Goal: Information Seeking & Learning: Learn about a topic

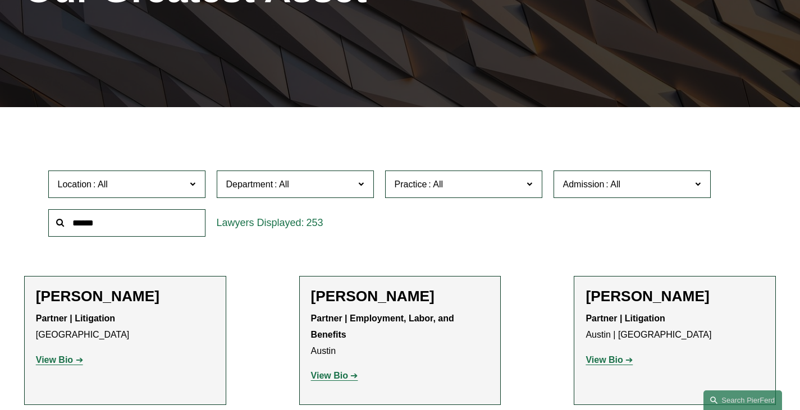
scroll to position [205, 0]
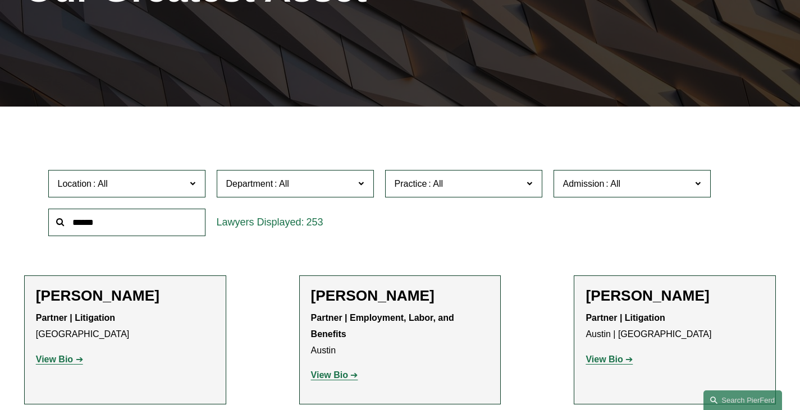
click at [457, 184] on span "Practice" at bounding box center [459, 183] width 129 height 15
click at [0, 0] on link "Trusts & Estates" at bounding box center [0, 0] width 0 height 0
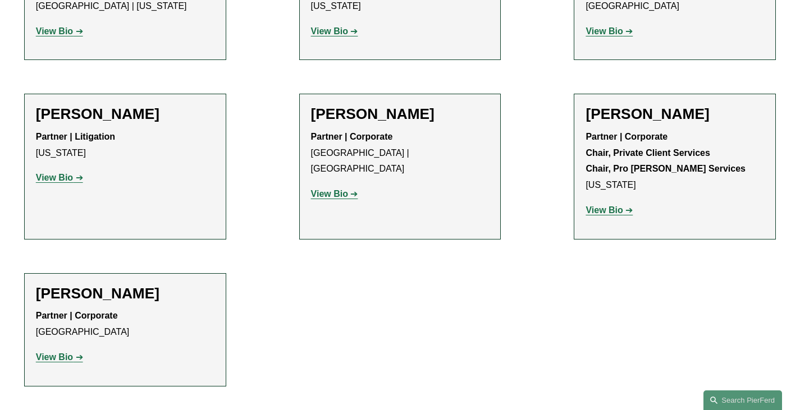
scroll to position [534, 0]
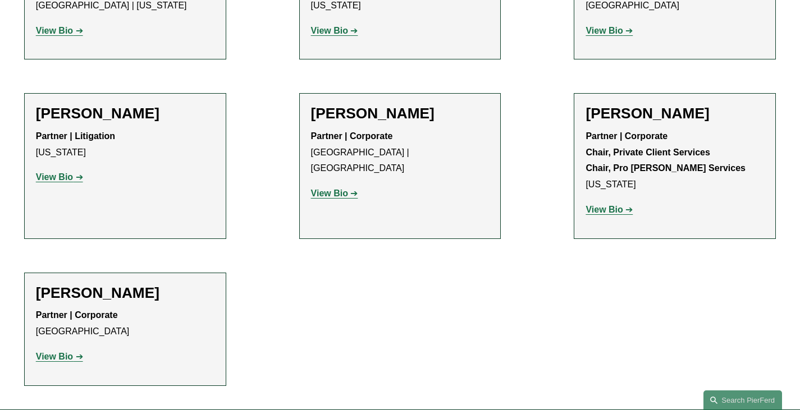
click at [601, 212] on strong "View Bio" at bounding box center [604, 210] width 37 height 10
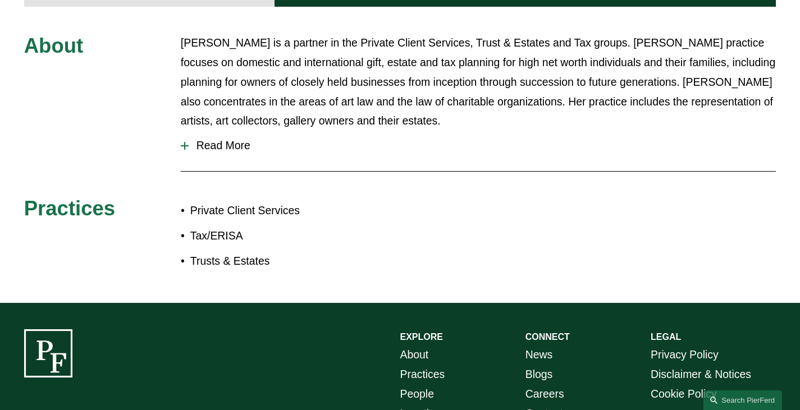
scroll to position [583, 0]
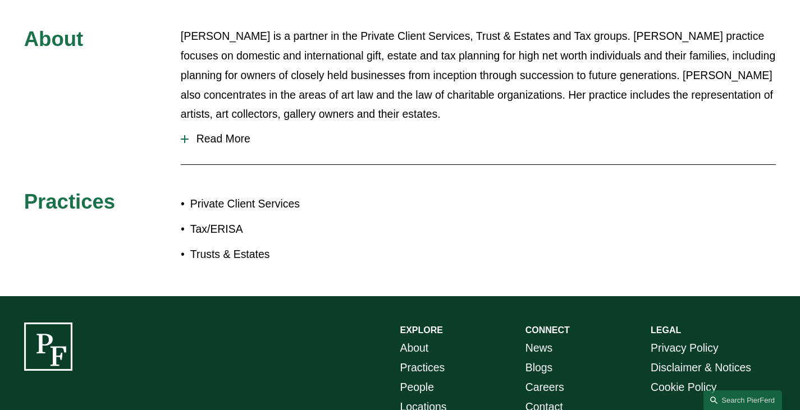
click at [213, 133] on span "Read More" at bounding box center [482, 139] width 587 height 13
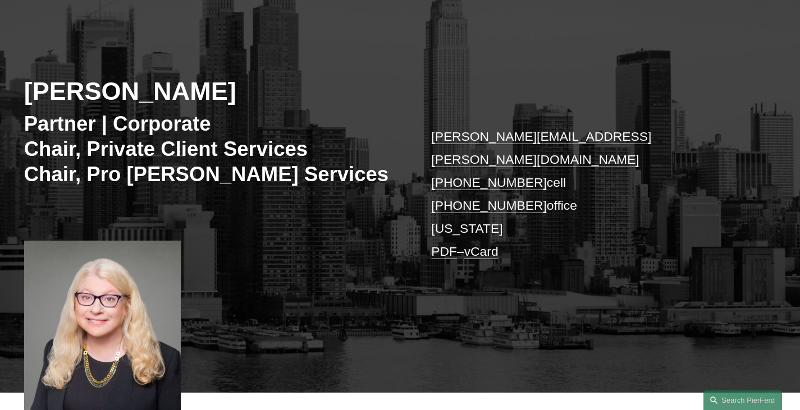
scroll to position [0, 0]
